Goal: Information Seeking & Learning: Compare options

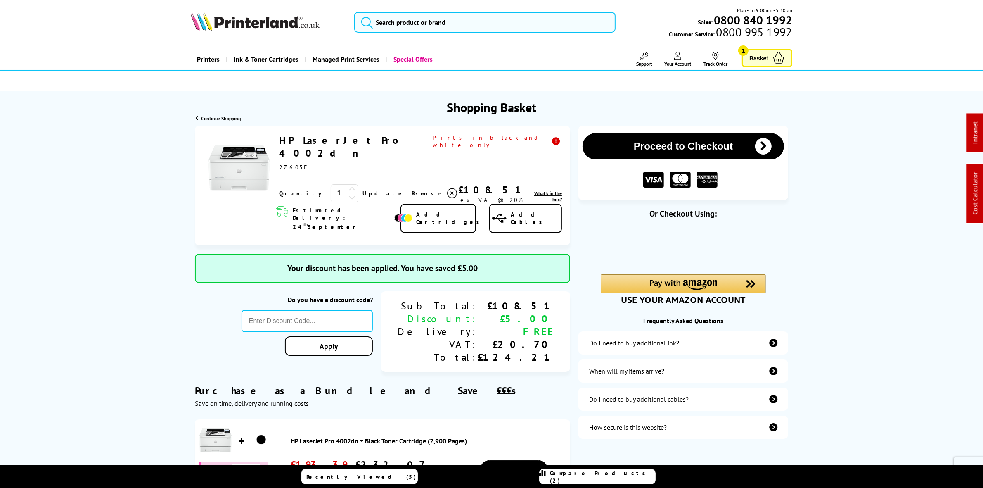
click at [263, 24] on img at bounding box center [255, 21] width 129 height 18
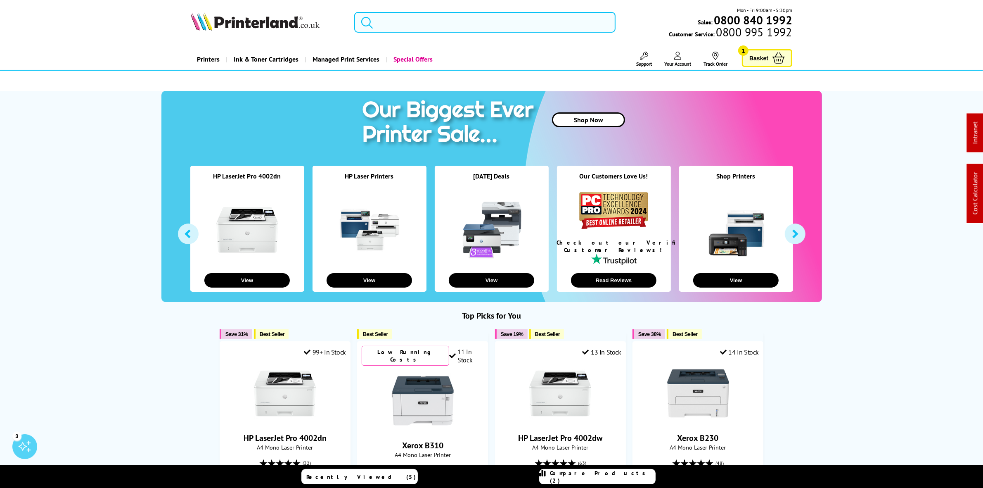
click at [427, 27] on input "search" at bounding box center [484, 22] width 261 height 21
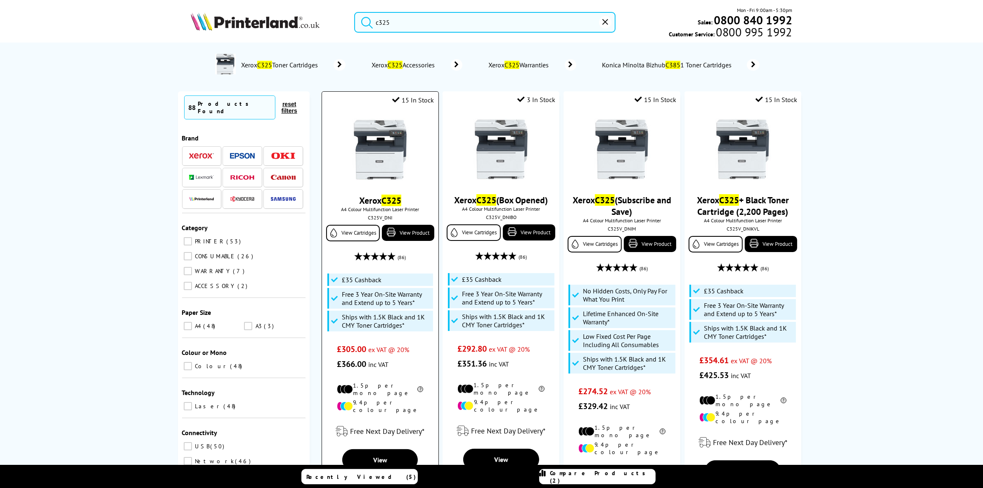
type input "c325"
click at [380, 166] on img at bounding box center [380, 149] width 62 height 62
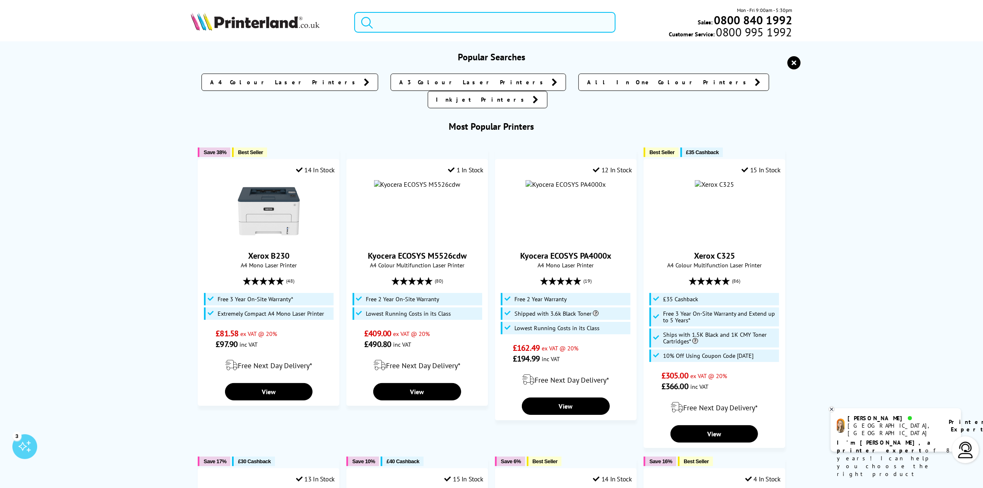
click at [418, 21] on input "search" at bounding box center [484, 22] width 261 height 21
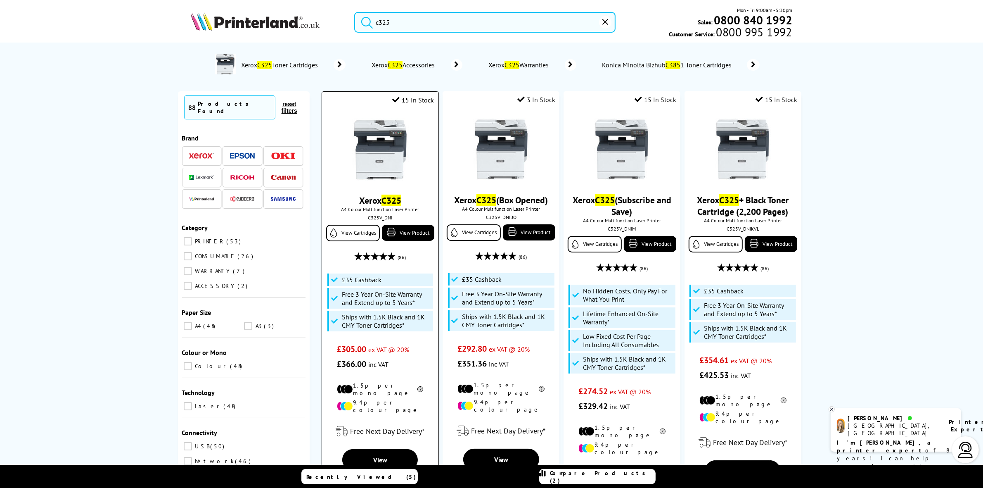
type input "c325"
click at [378, 147] on img at bounding box center [380, 149] width 62 height 62
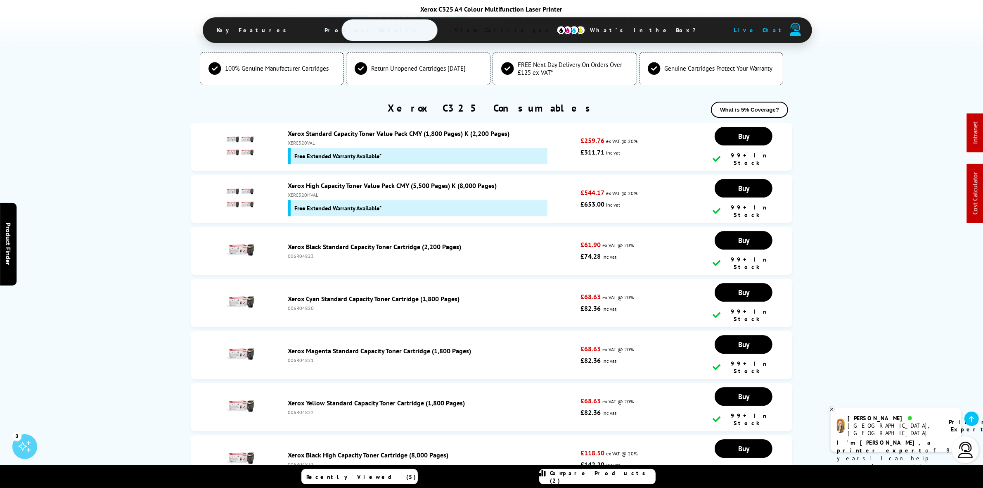
scroll to position [2838, 0]
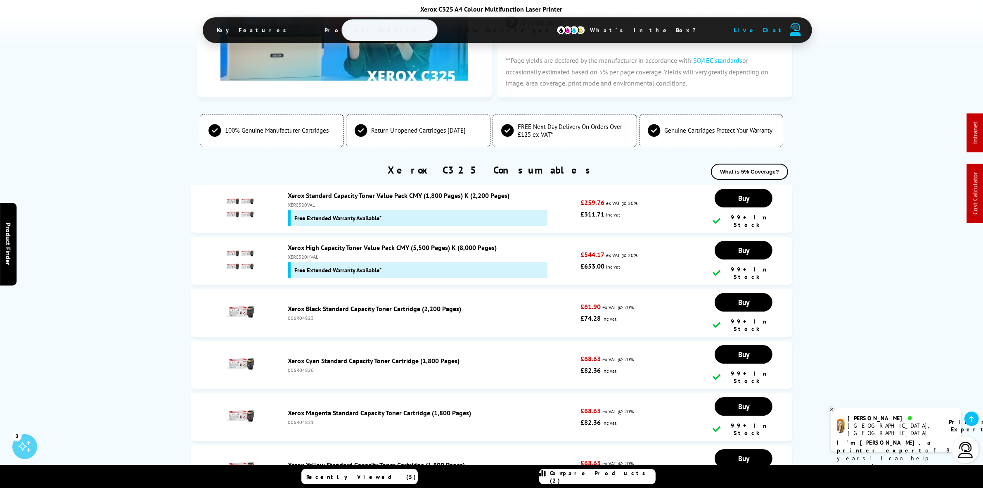
click at [307, 253] on div "XERC320HVAL" at bounding box center [432, 256] width 289 height 6
copy div "XERC320HVAL"
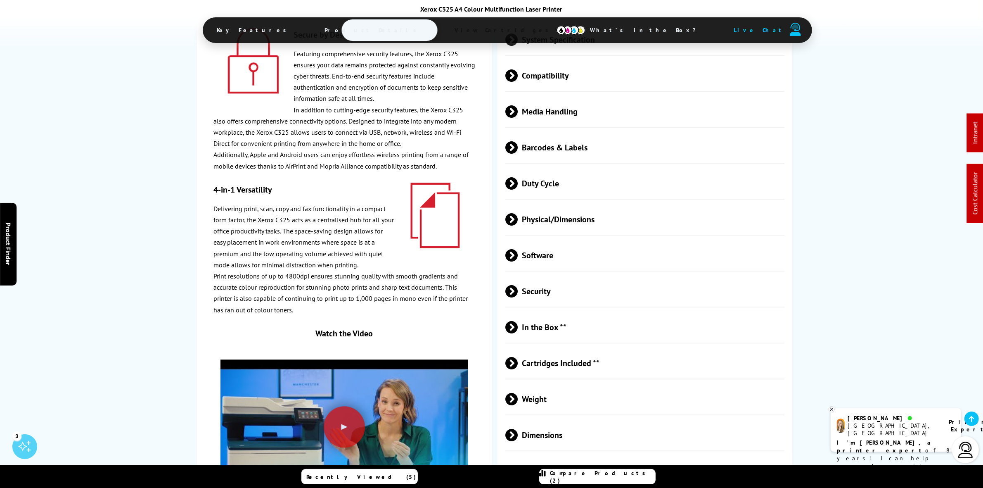
scroll to position [0, 0]
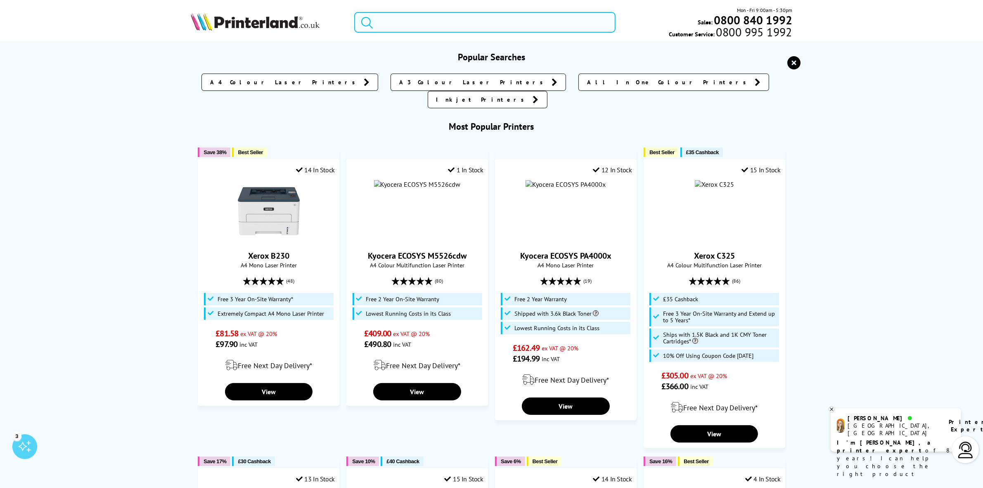
click at [476, 20] on input "search" at bounding box center [484, 22] width 261 height 21
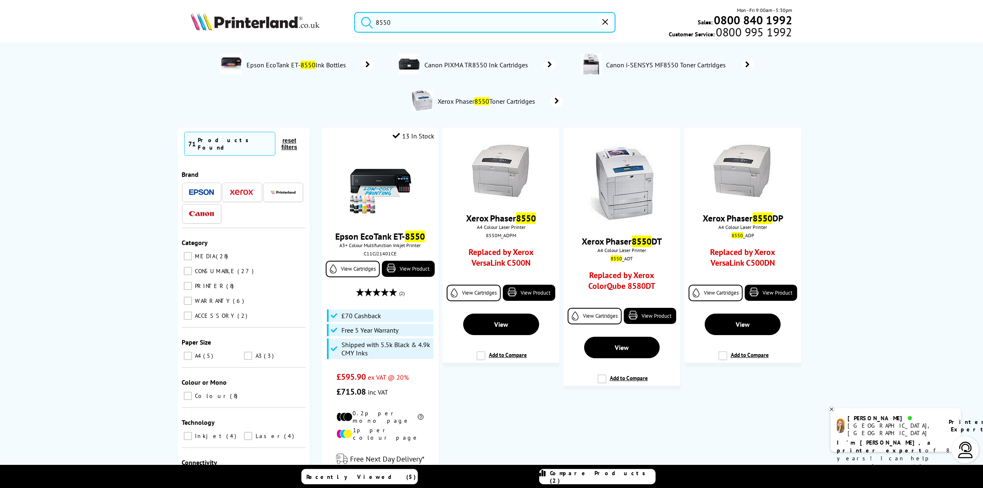
type input "8550"
click at [401, 184] on img at bounding box center [380, 186] width 62 height 62
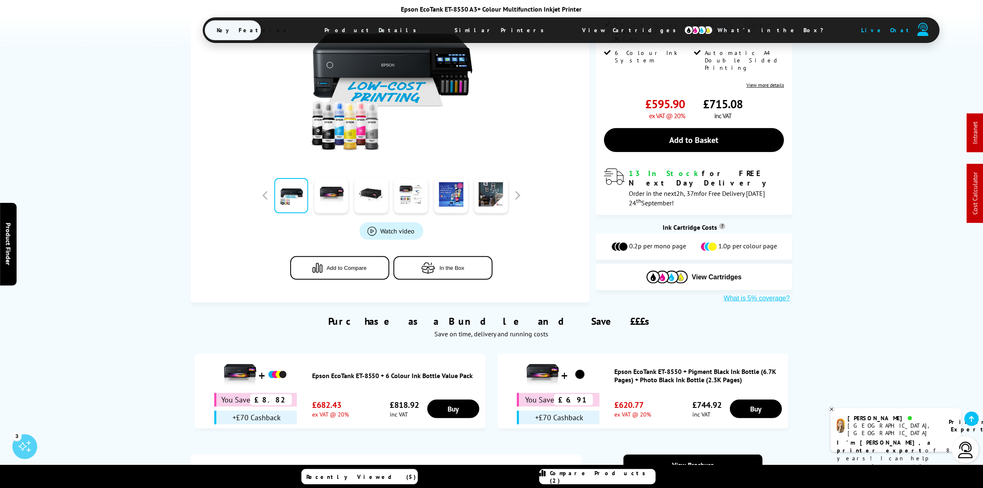
scroll to position [258, 0]
